Goal: Navigation & Orientation: Find specific page/section

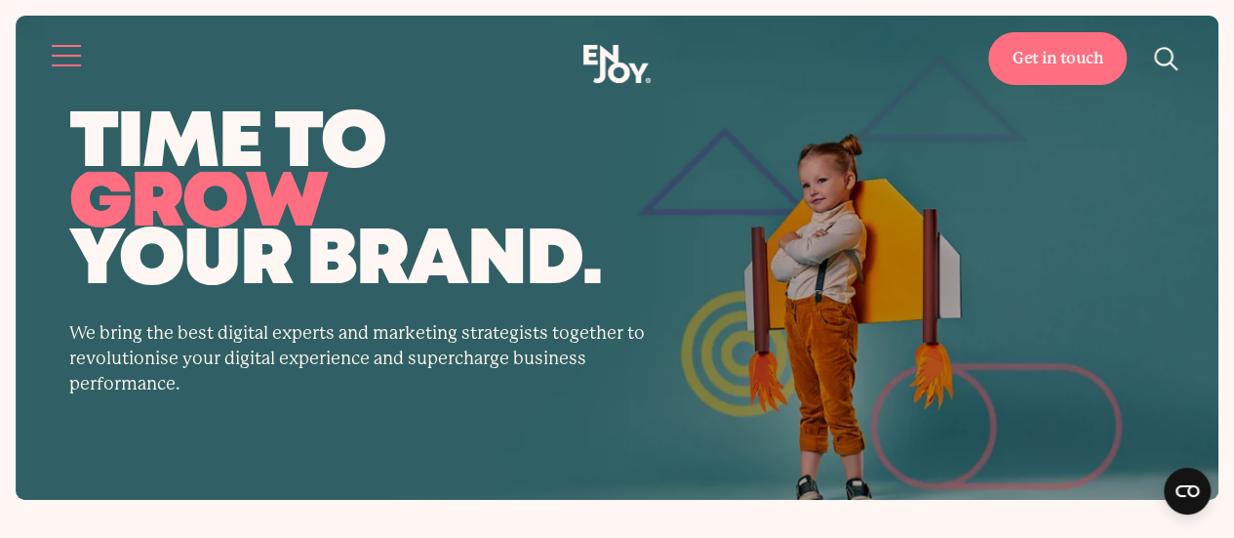
click at [51, 52] on button "Site navigation" at bounding box center [67, 55] width 41 height 41
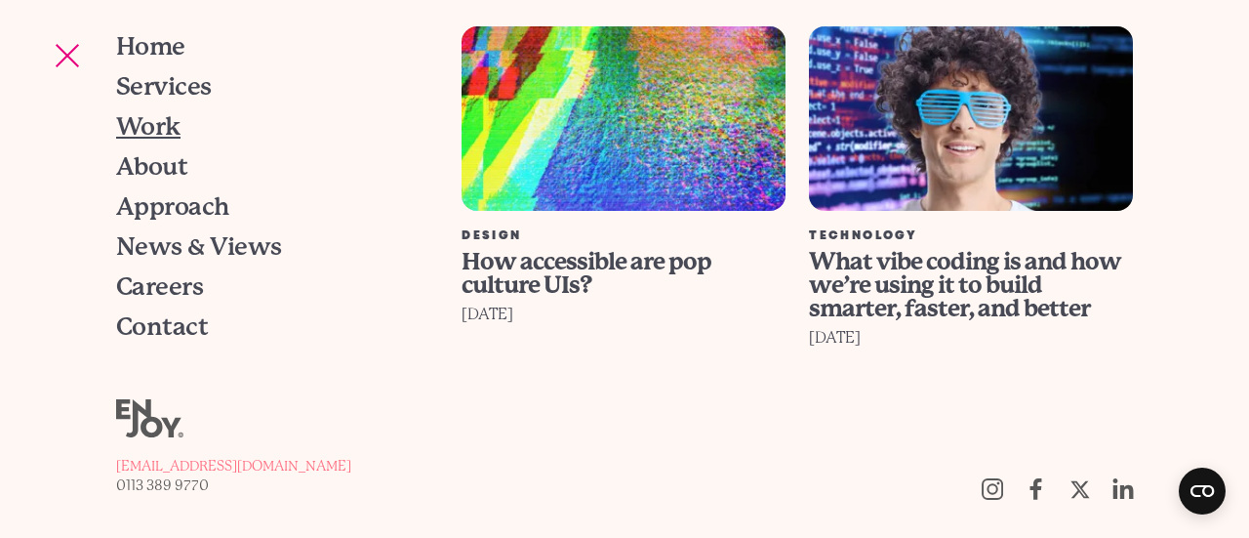
click at [163, 126] on span "Work" at bounding box center [148, 126] width 64 height 24
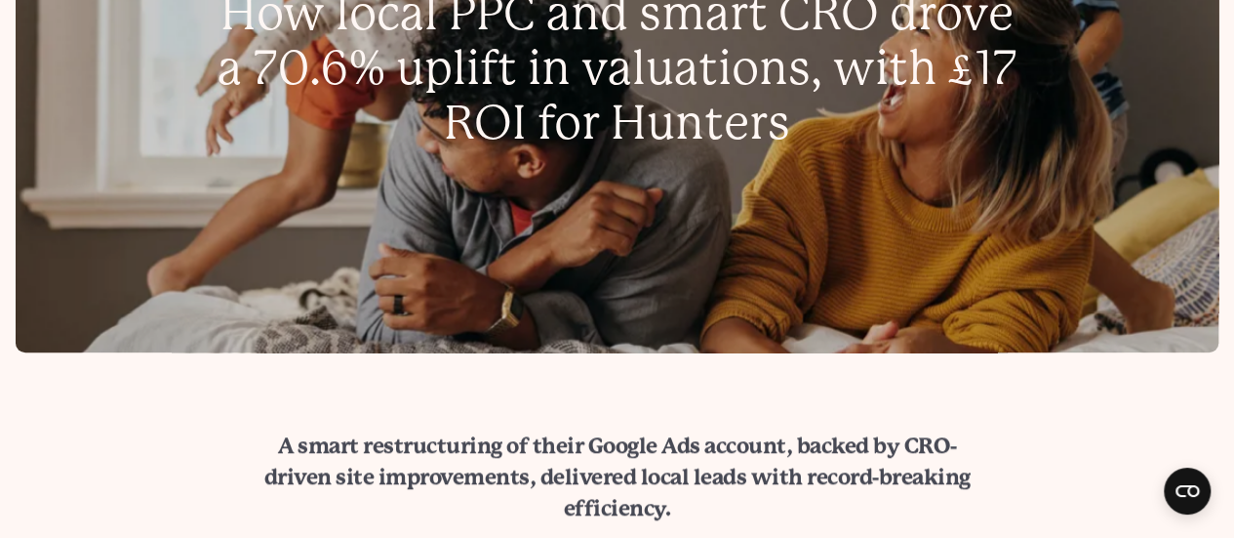
scroll to position [585, 0]
